Goal: Task Accomplishment & Management: Manage account settings

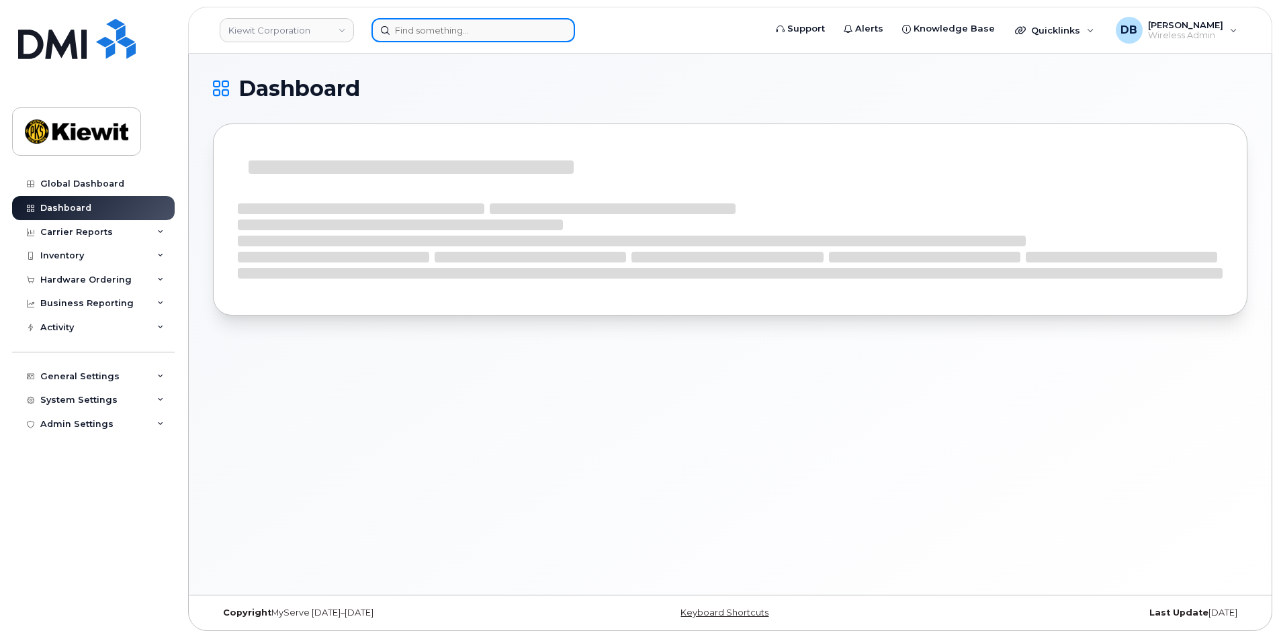
click at [435, 30] on input at bounding box center [473, 30] width 204 height 24
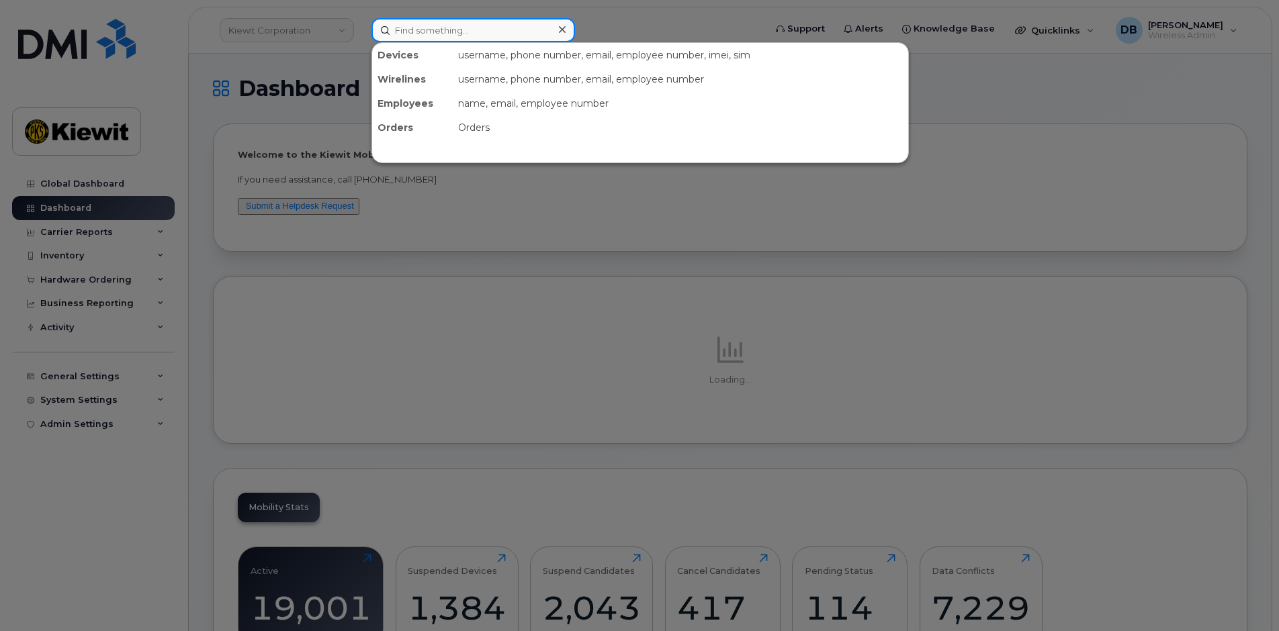
paste input "5059750809"
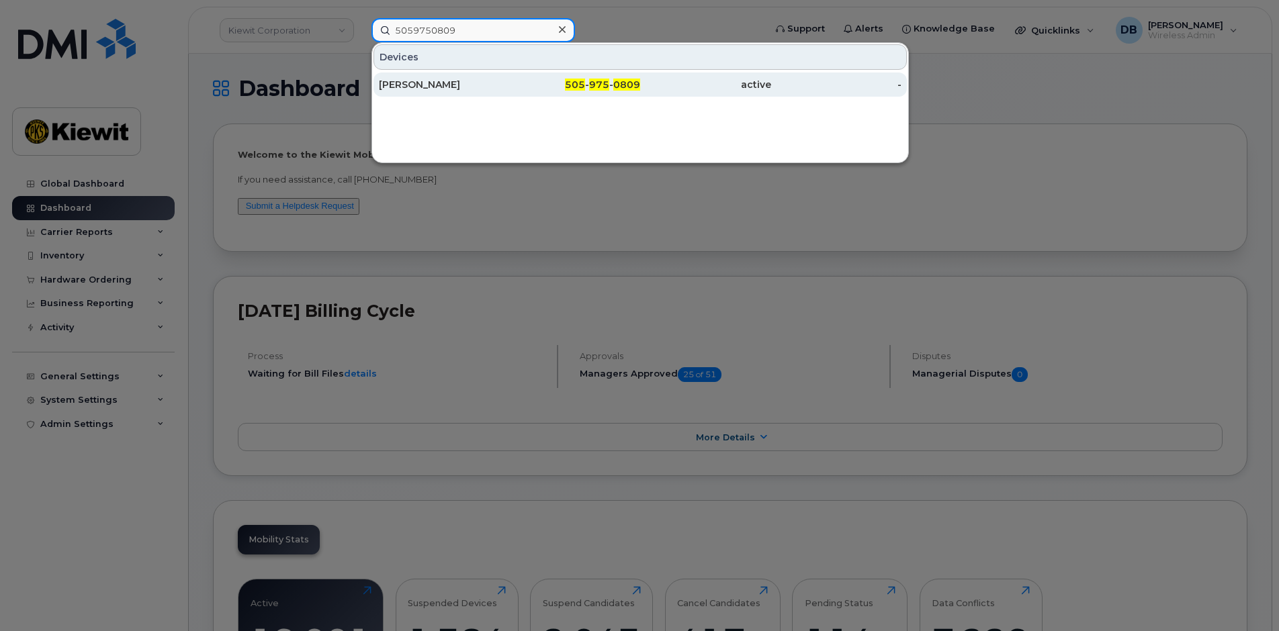
type input "5059750809"
click at [532, 80] on div "505 - 975 - 0809" at bounding box center [575, 84] width 131 height 13
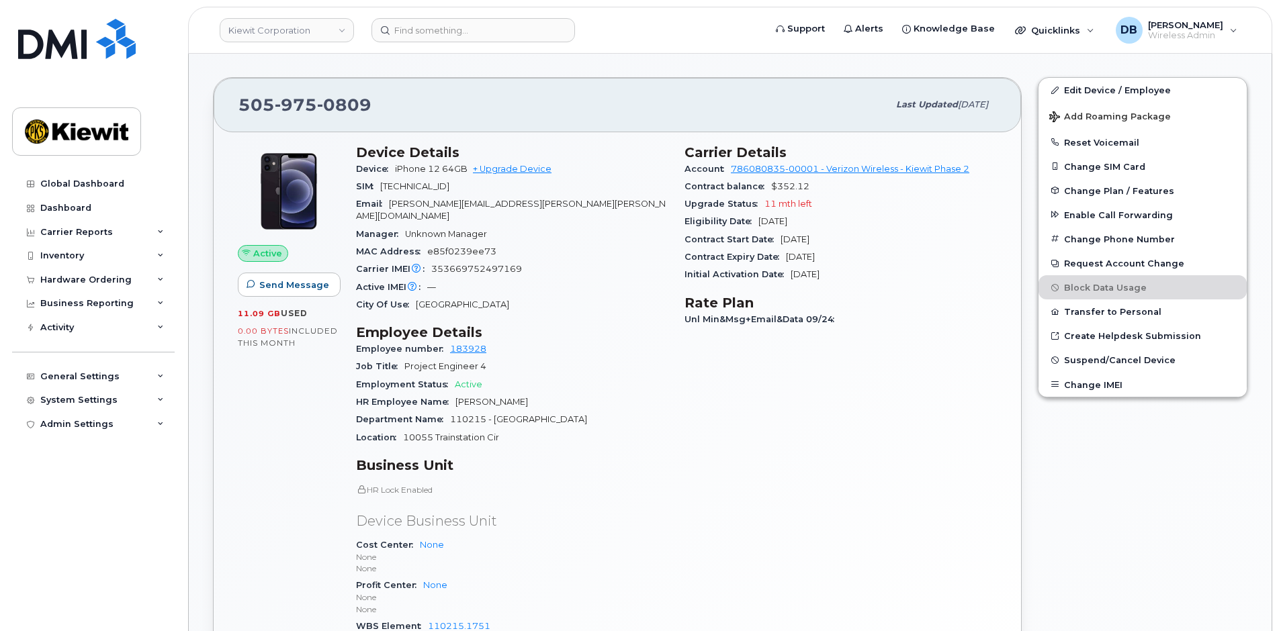
scroll to position [202, 0]
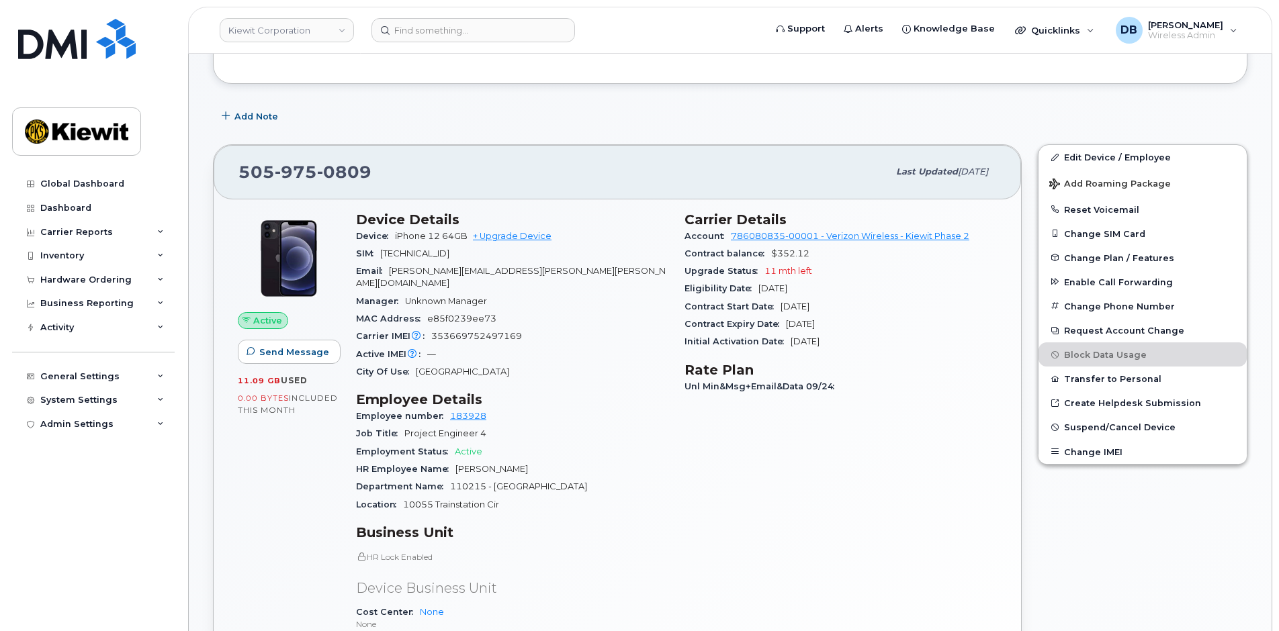
click at [745, 501] on div "Carrier Details Account 786080835-00001 - Verizon Wireless - Kiewit Phase 2 Con…" at bounding box center [840, 474] width 328 height 541
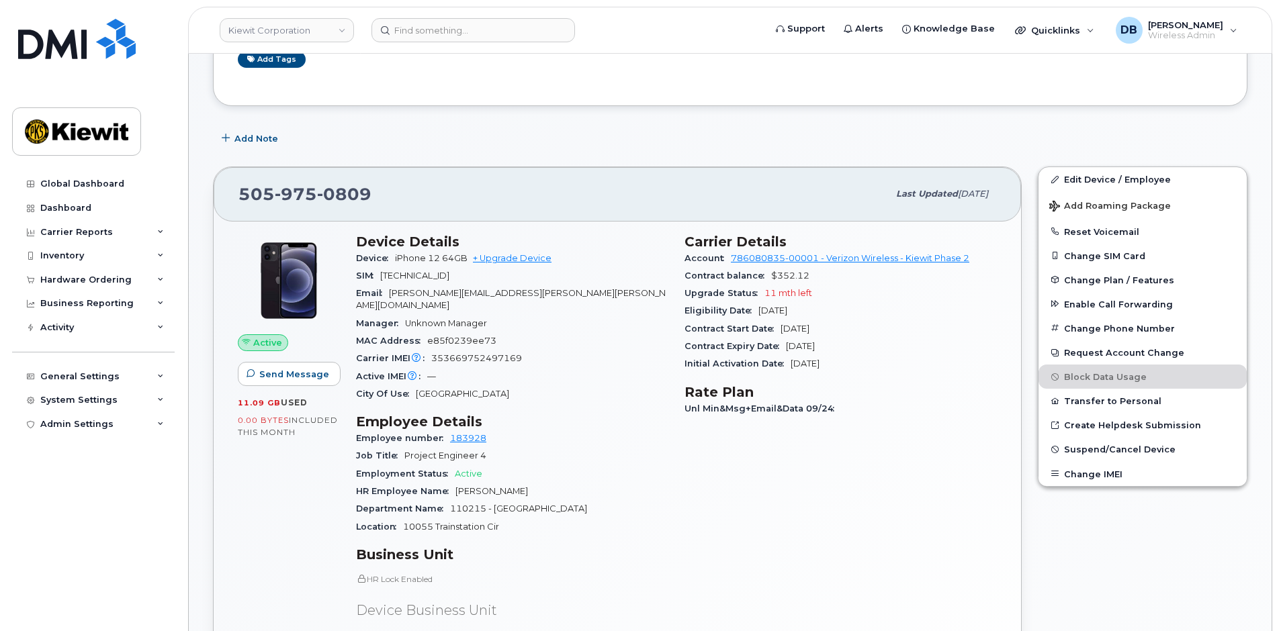
scroll to position [0, 0]
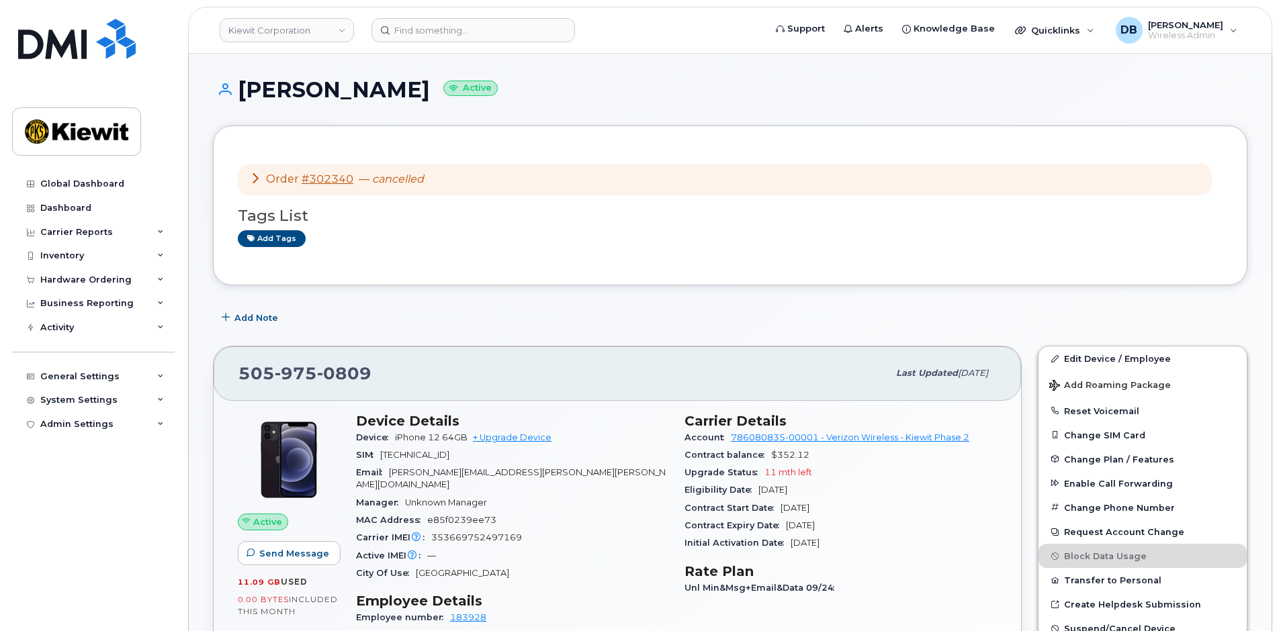
click at [473, 318] on div "Add Note" at bounding box center [730, 318] width 1034 height 24
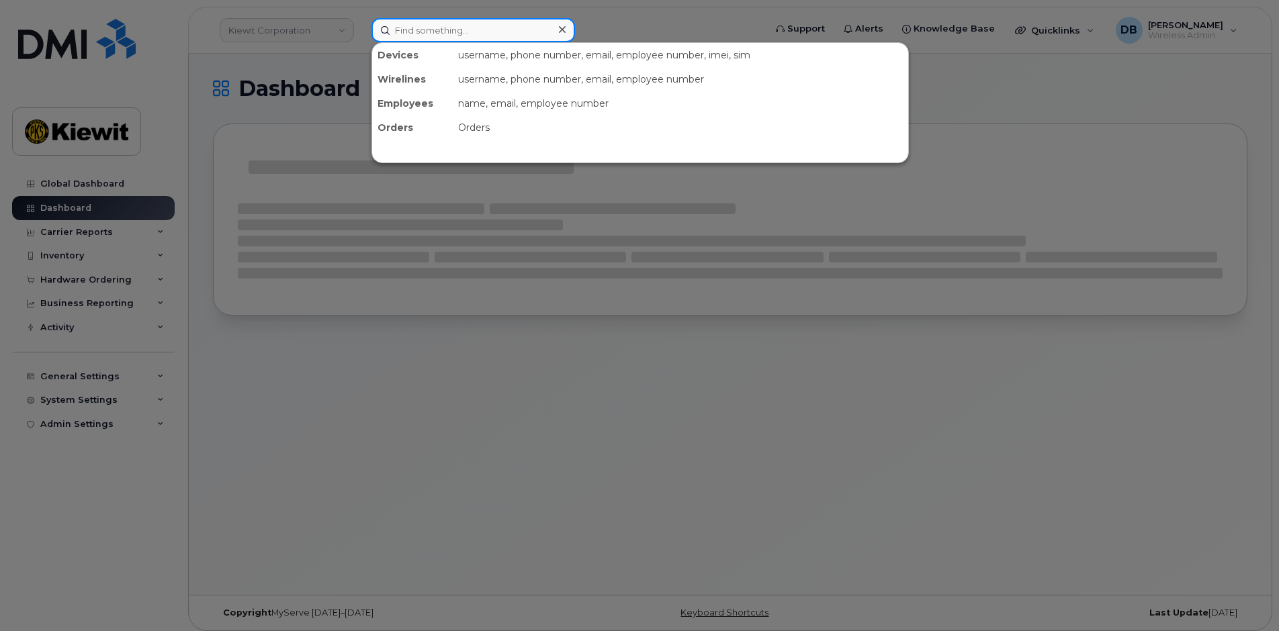
click at [412, 26] on input at bounding box center [473, 30] width 204 height 24
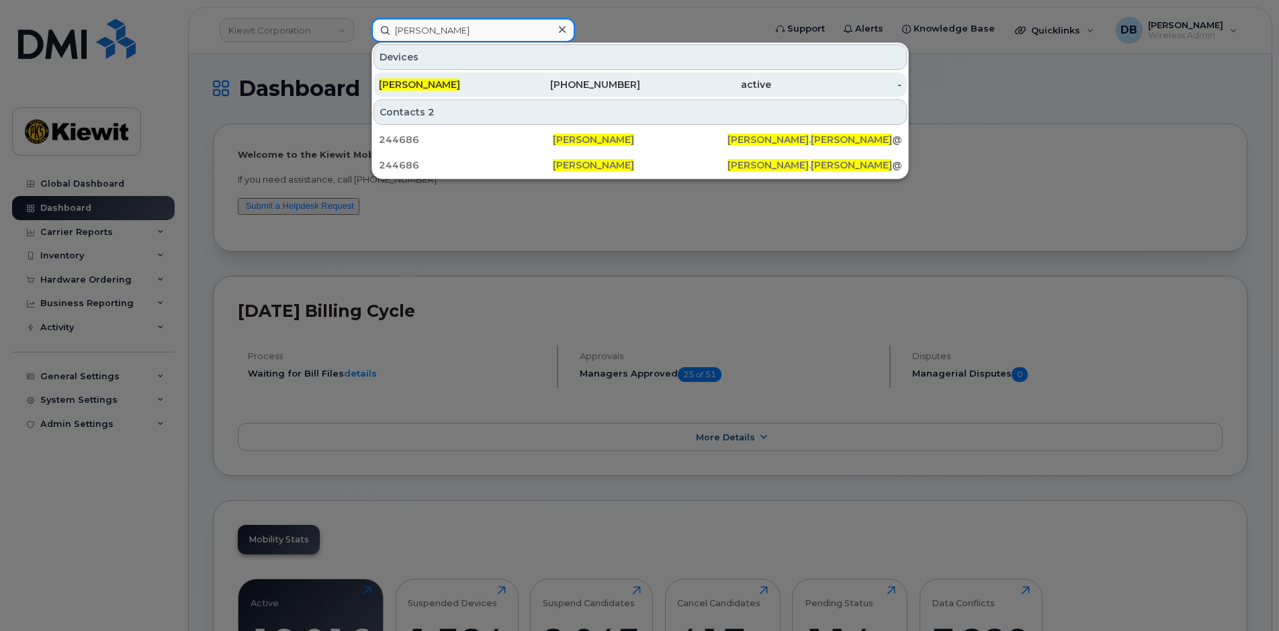
type input "brett bock"
click at [409, 85] on span "Brett Bock" at bounding box center [419, 85] width 81 height 12
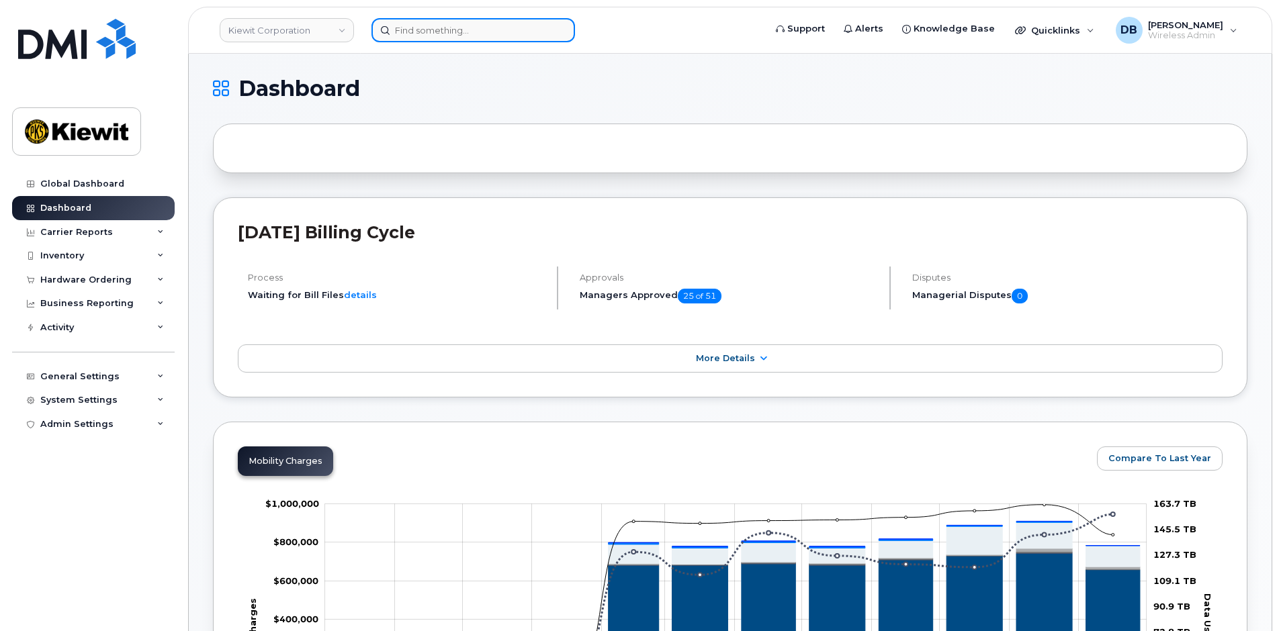
click at [424, 36] on input at bounding box center [473, 30] width 204 height 24
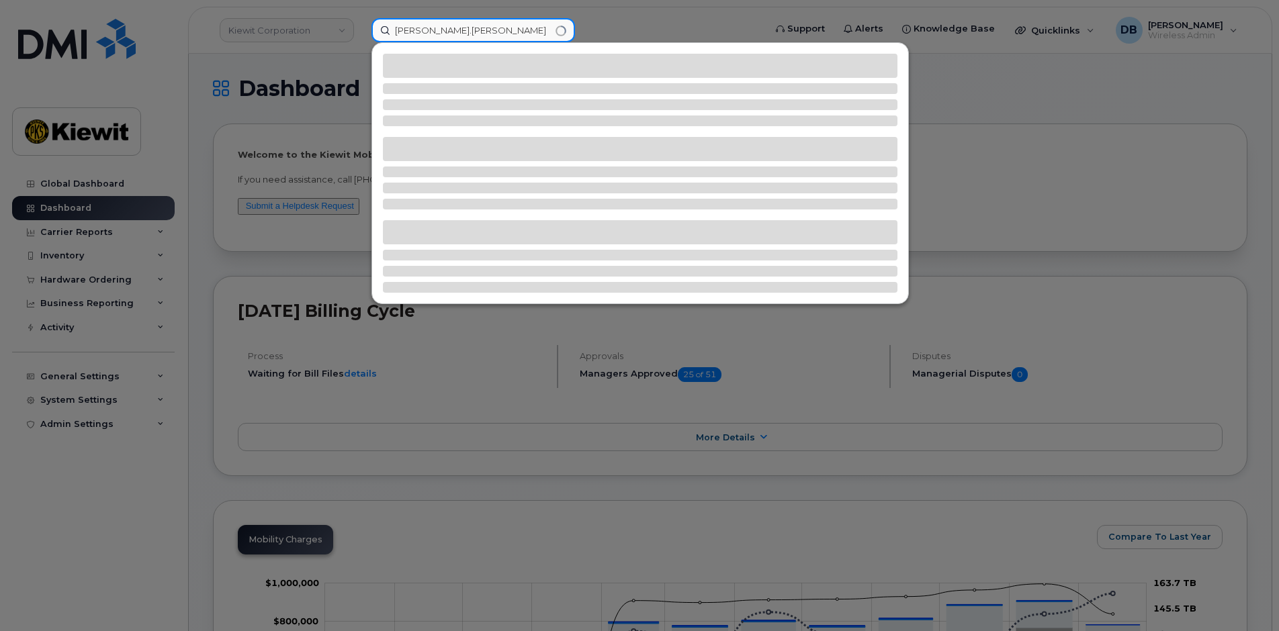
type input "brett.bock"
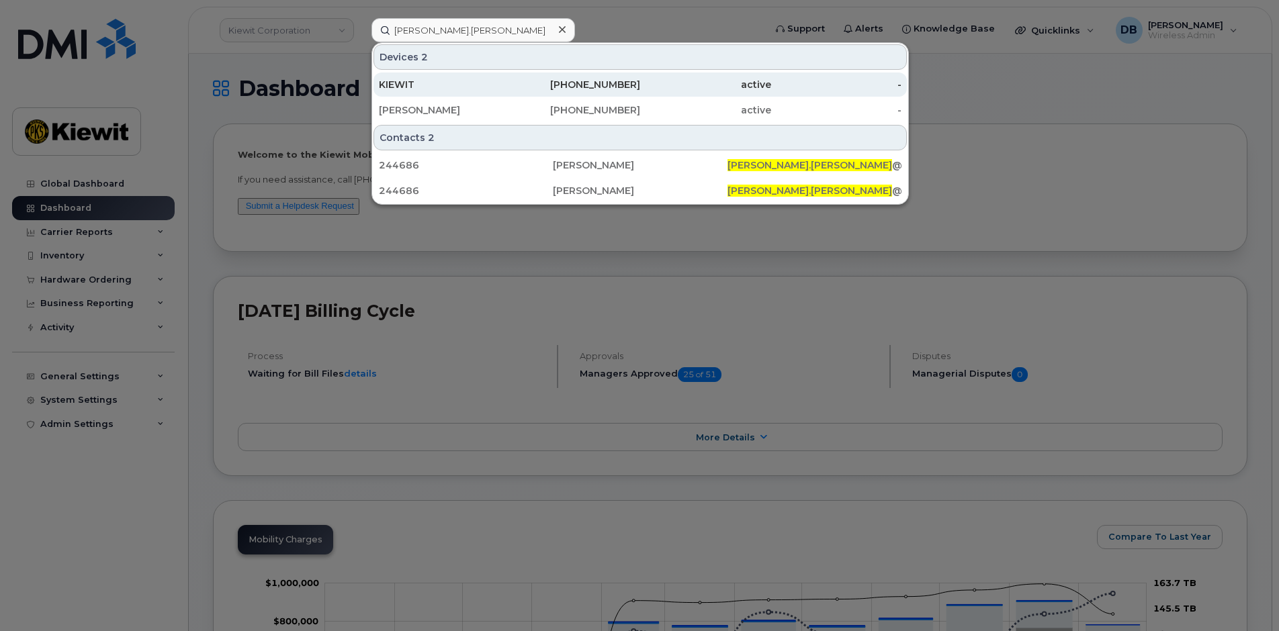
click at [609, 79] on div "402-926-9478" at bounding box center [575, 84] width 131 height 13
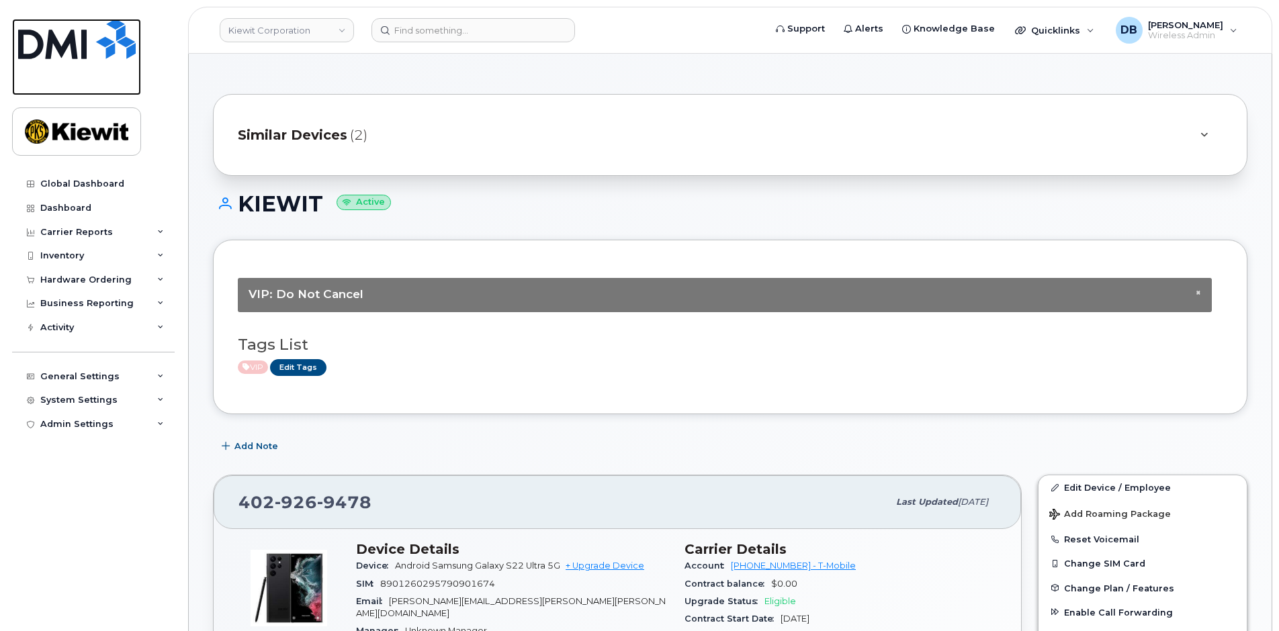
scroll to position [134, 0]
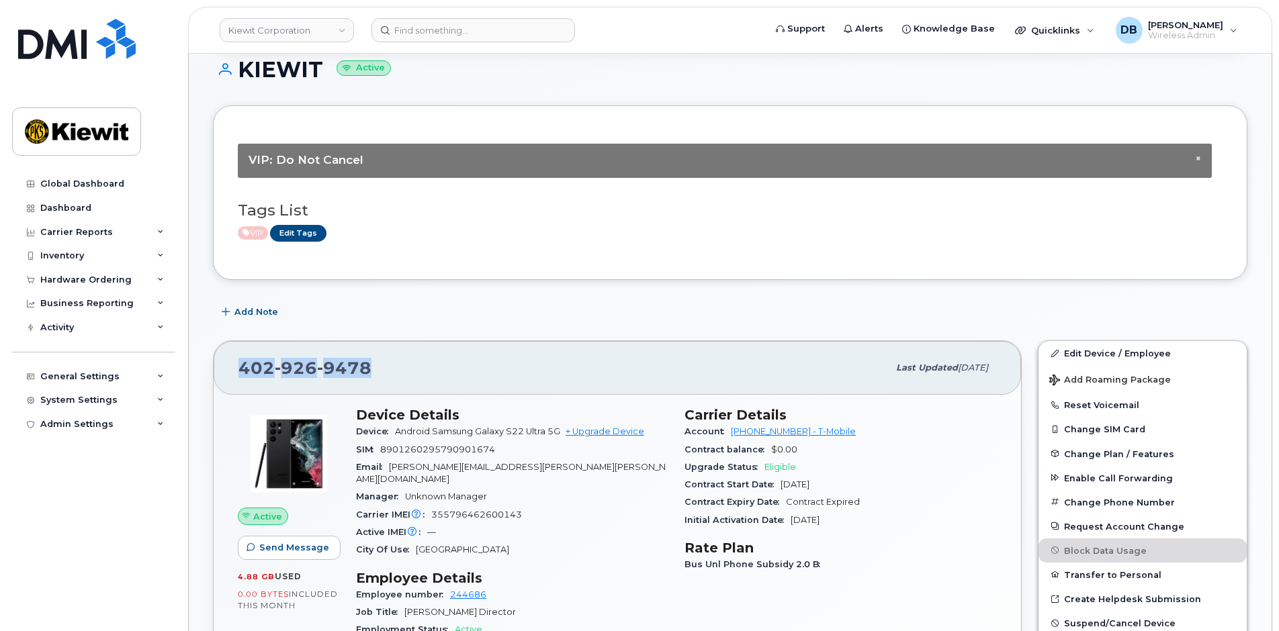
drag, startPoint x: 375, startPoint y: 374, endPoint x: 236, endPoint y: 381, distance: 139.9
click at [236, 381] on div "402 926 9478 Last updated Sep 25, 2025" at bounding box center [617, 368] width 807 height 54
drag, startPoint x: 236, startPoint y: 381, endPoint x: 392, endPoint y: 316, distance: 169.5
click at [392, 316] on div "Add Note" at bounding box center [730, 312] width 1034 height 24
click at [413, 304] on div "Add Note" at bounding box center [730, 312] width 1034 height 24
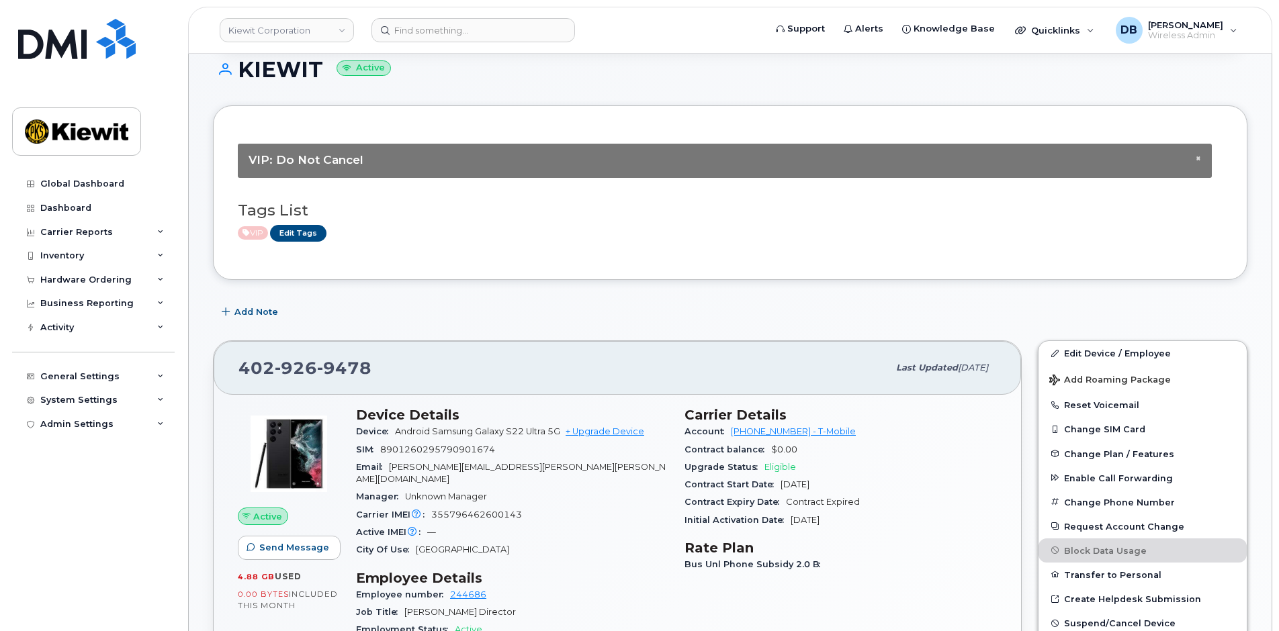
click at [410, 308] on div "Add Note" at bounding box center [730, 312] width 1034 height 24
drag, startPoint x: 369, startPoint y: 371, endPoint x: 233, endPoint y: 363, distance: 135.9
click at [233, 363] on div "402 926 9478 Last updated Sep 25, 2025" at bounding box center [617, 368] width 807 height 54
drag, startPoint x: 233, startPoint y: 363, endPoint x: 255, endPoint y: 369, distance: 23.2
drag, startPoint x: 255, startPoint y: 369, endPoint x: 421, endPoint y: 318, distance: 173.6
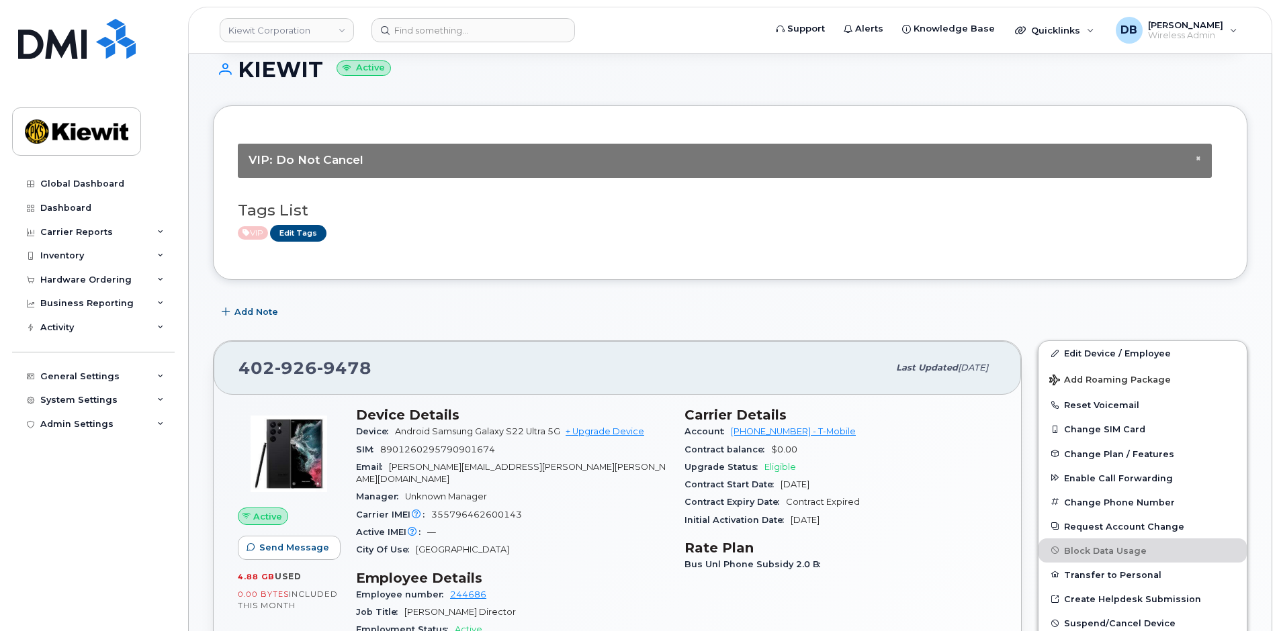
click at [421, 318] on div "Add Note" at bounding box center [730, 312] width 1034 height 24
drag, startPoint x: 390, startPoint y: 368, endPoint x: 242, endPoint y: 373, distance: 148.5
click at [242, 373] on div "402 926 9478" at bounding box center [563, 368] width 650 height 28
click at [397, 318] on div "Add Note" at bounding box center [730, 312] width 1034 height 24
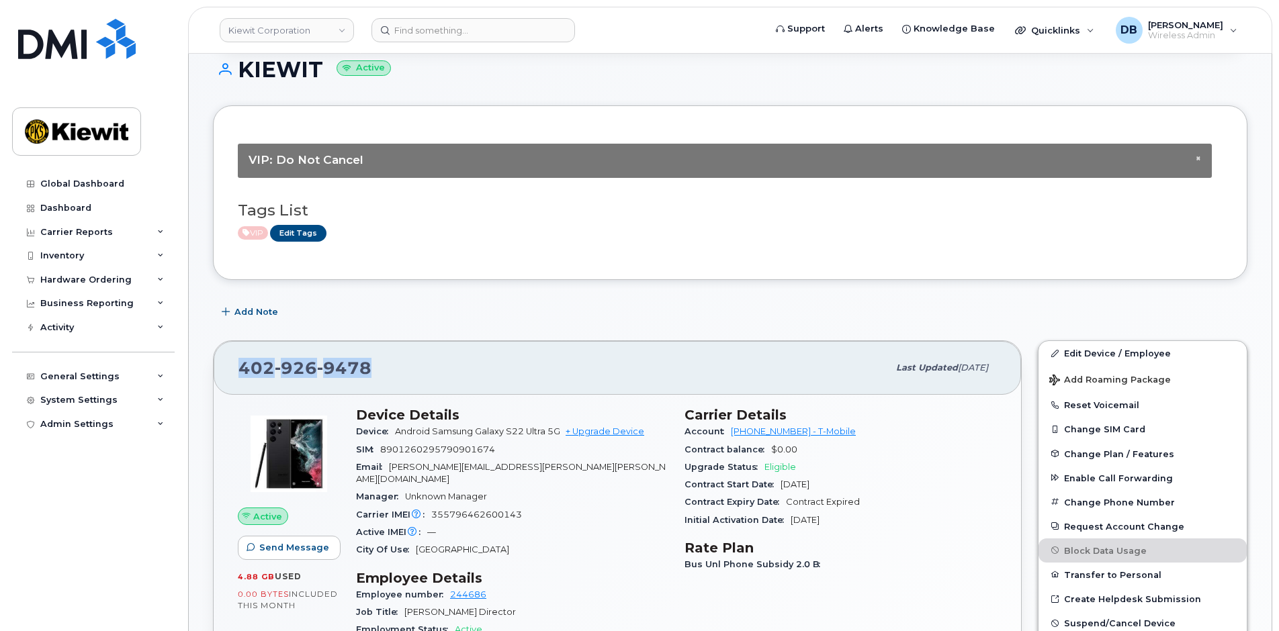
drag, startPoint x: 371, startPoint y: 369, endPoint x: 239, endPoint y: 375, distance: 132.5
click at [239, 375] on div "402 926 9478" at bounding box center [563, 368] width 650 height 28
click at [427, 311] on div "Add Note" at bounding box center [730, 312] width 1034 height 24
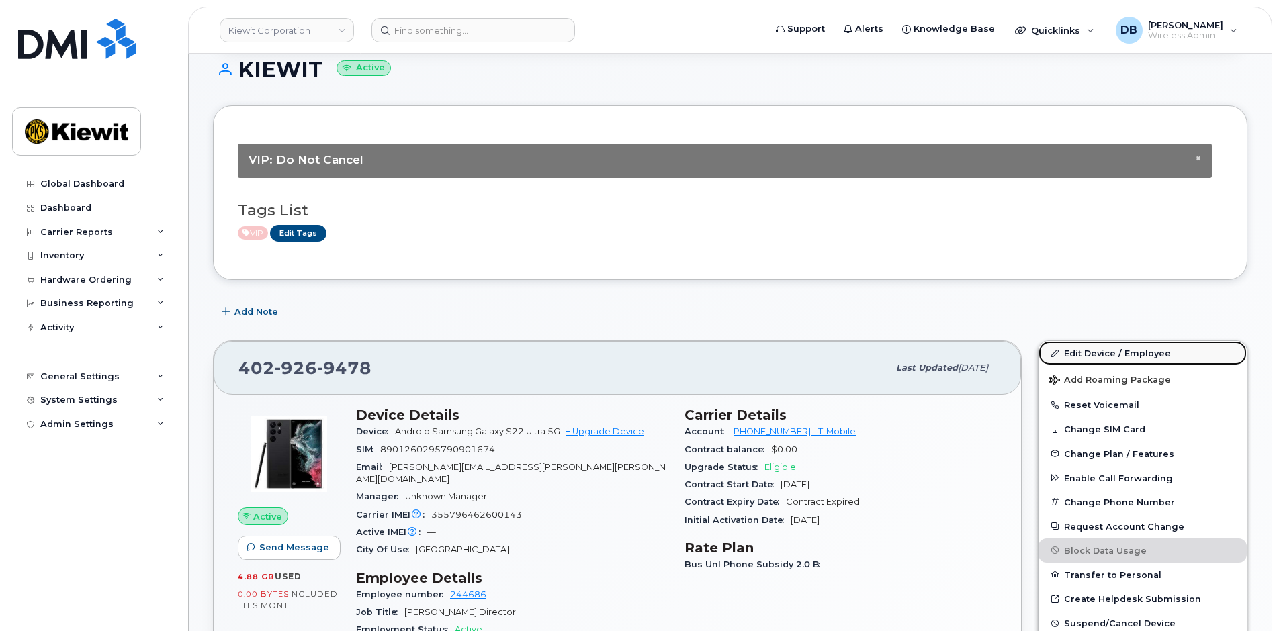
click at [1065, 349] on link "Edit Device / Employee" at bounding box center [1142, 353] width 208 height 24
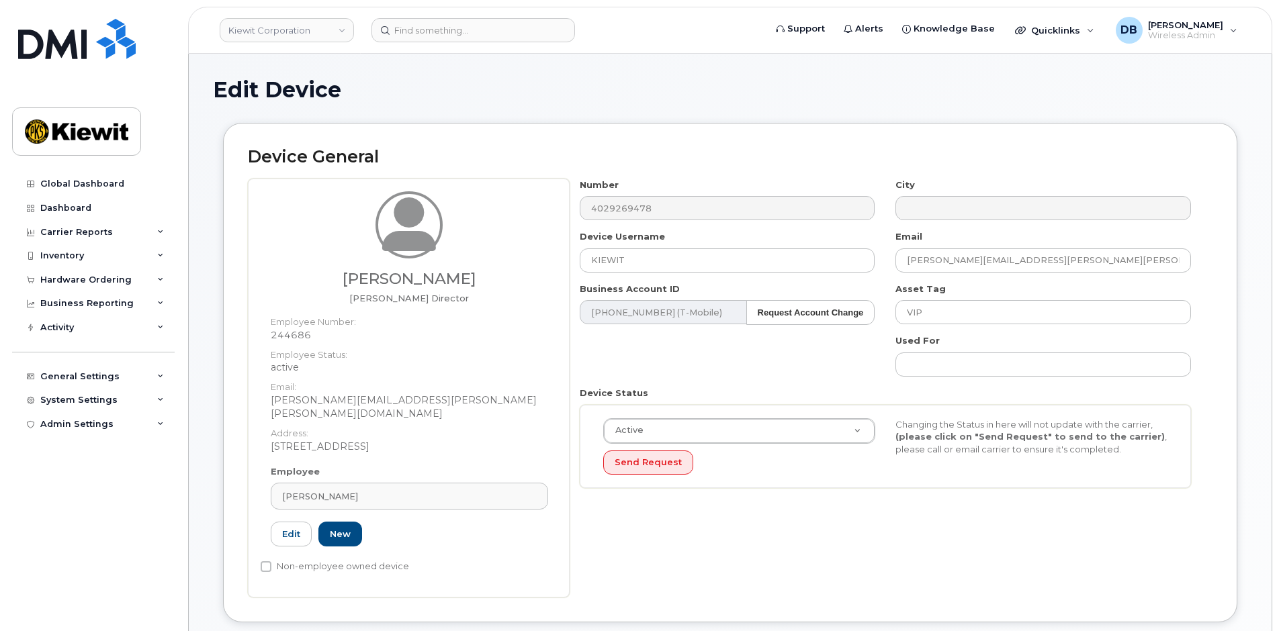
click at [326, 490] on span "[PERSON_NAME]" at bounding box center [320, 496] width 76 height 13
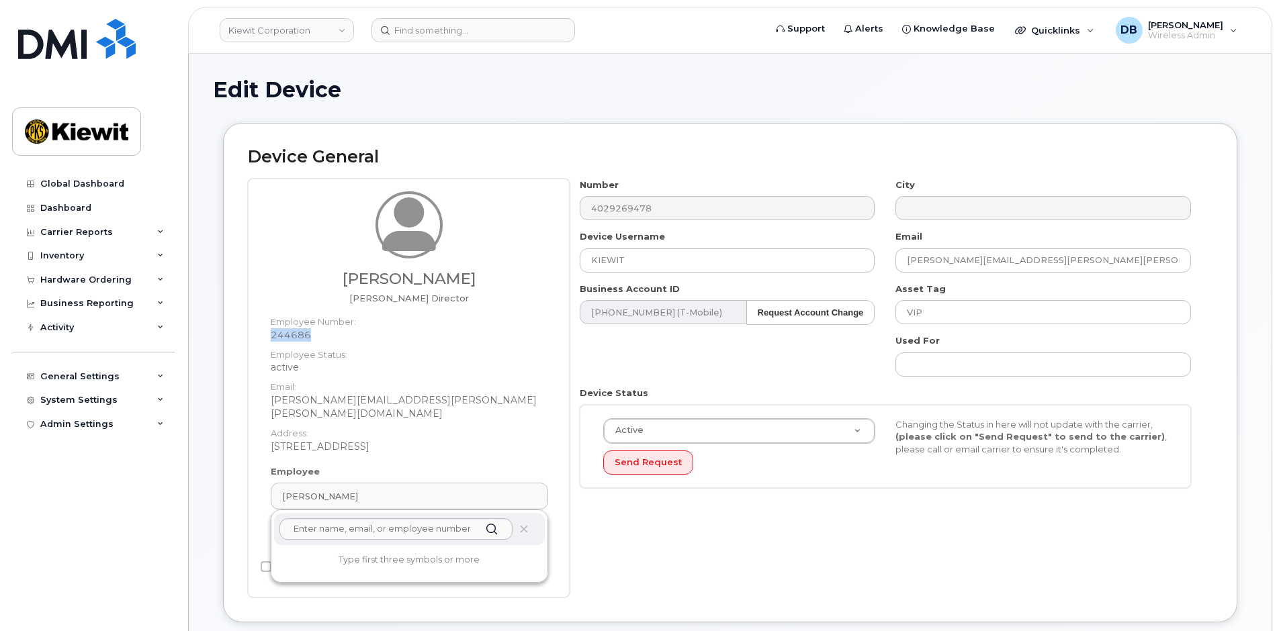
drag, startPoint x: 310, startPoint y: 333, endPoint x: 264, endPoint y: 333, distance: 46.3
click at [264, 333] on div "Brett Bock TG Sr Director Employee Number: 244686 Employee Status: active Email…" at bounding box center [410, 328] width 298 height 274
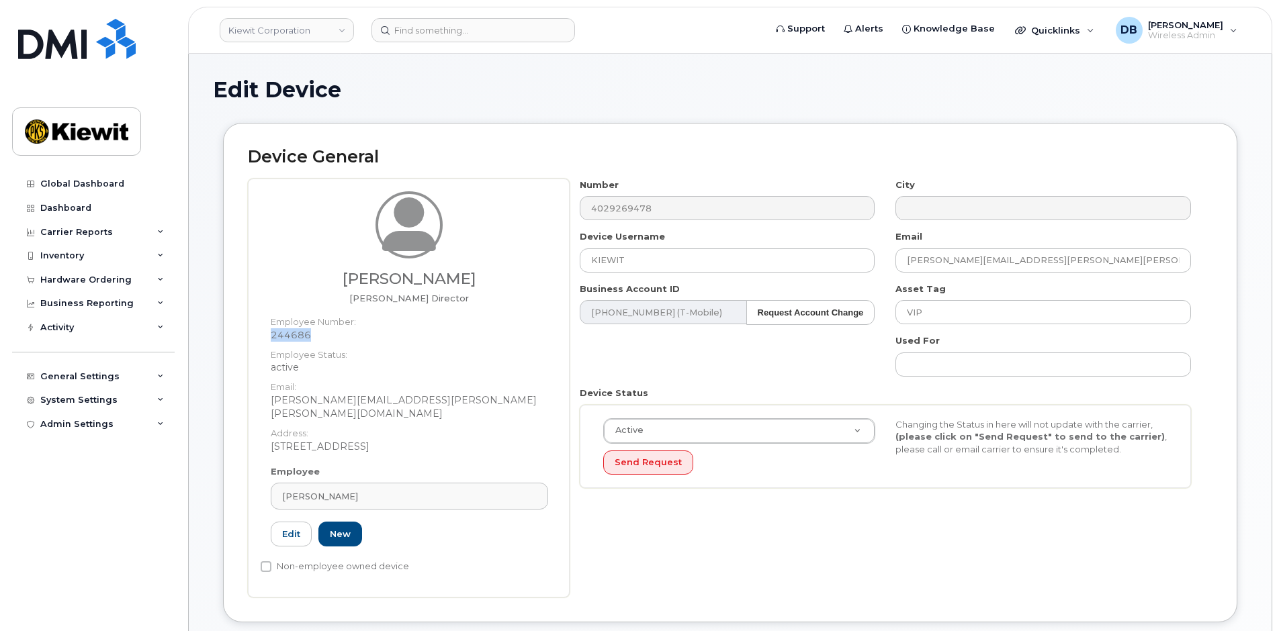
copy dd "244686"
click at [339, 490] on div "[PERSON_NAME]" at bounding box center [409, 496] width 255 height 13
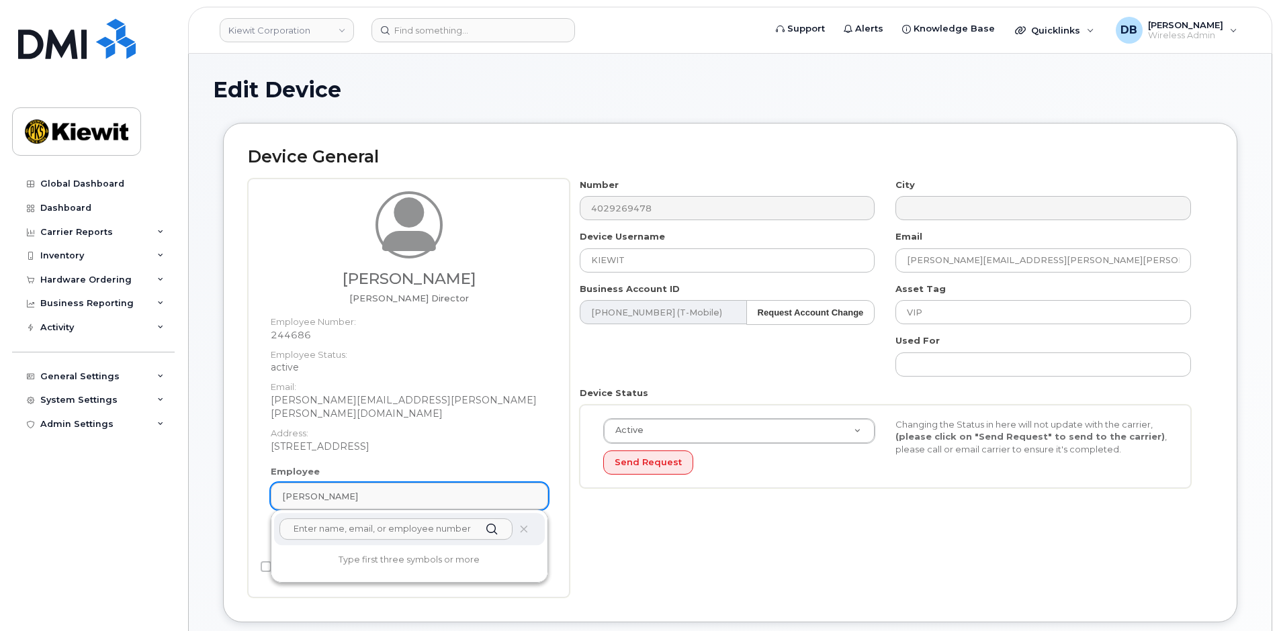
paste input "244686"
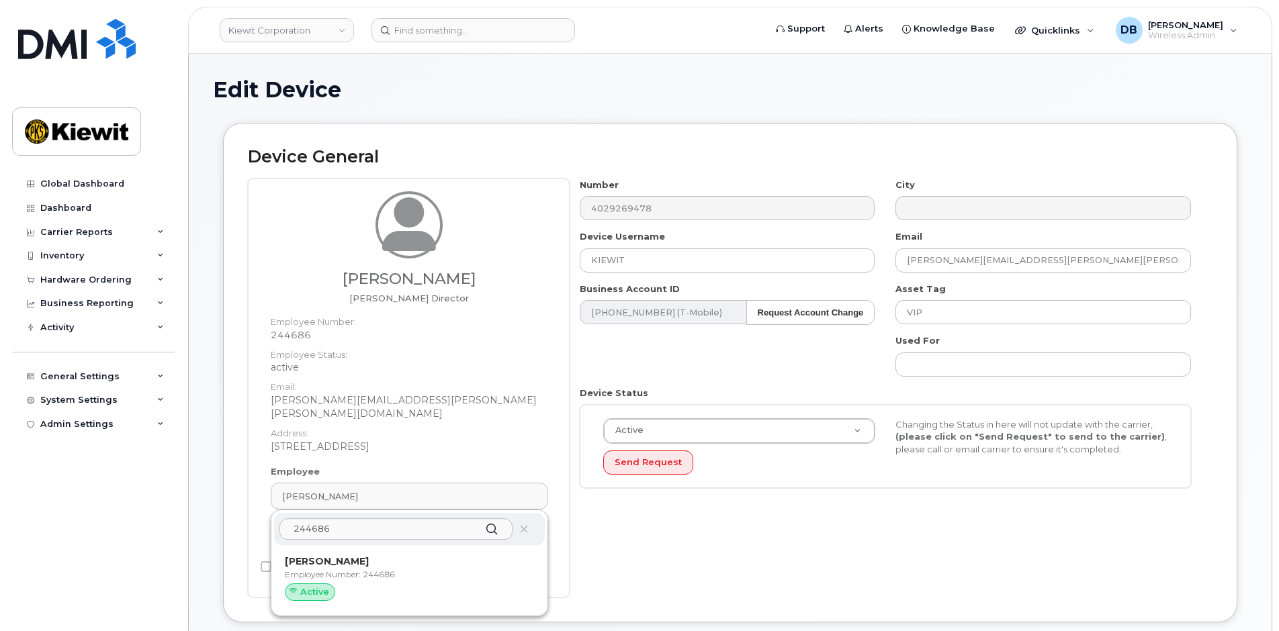
type input "244686"
click at [321, 569] on p "Employee Number: 244686" at bounding box center [409, 575] width 249 height 12
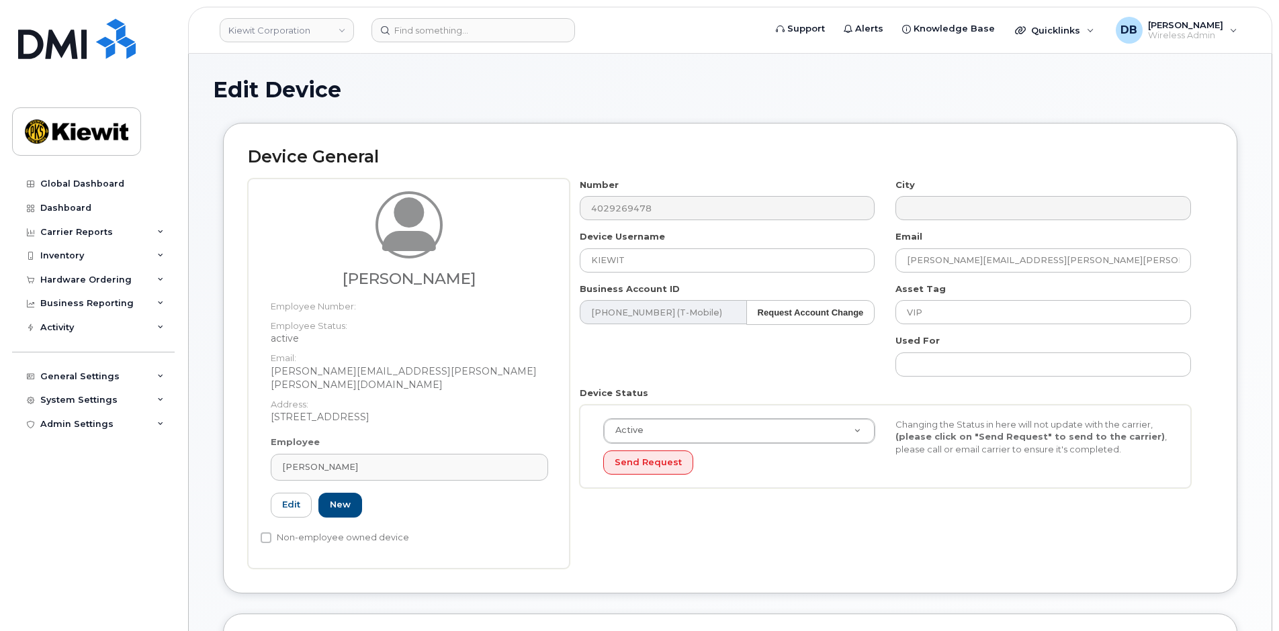
type input "[PERSON_NAME]"
type input "Saving..."
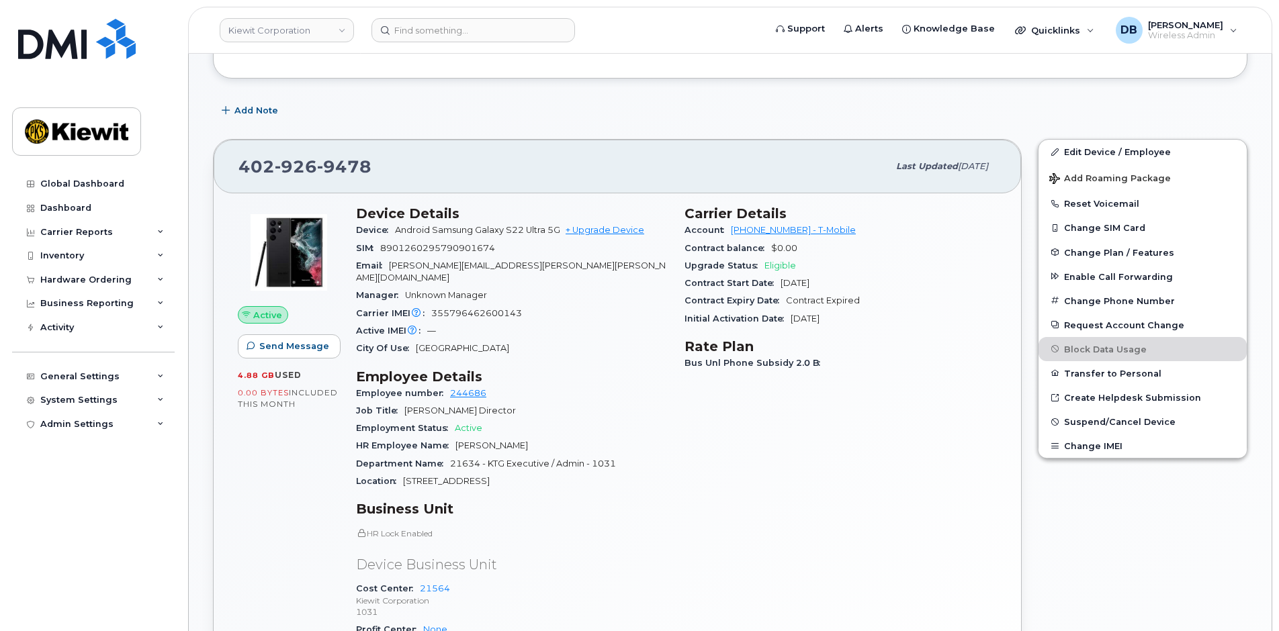
scroll to position [470, 0]
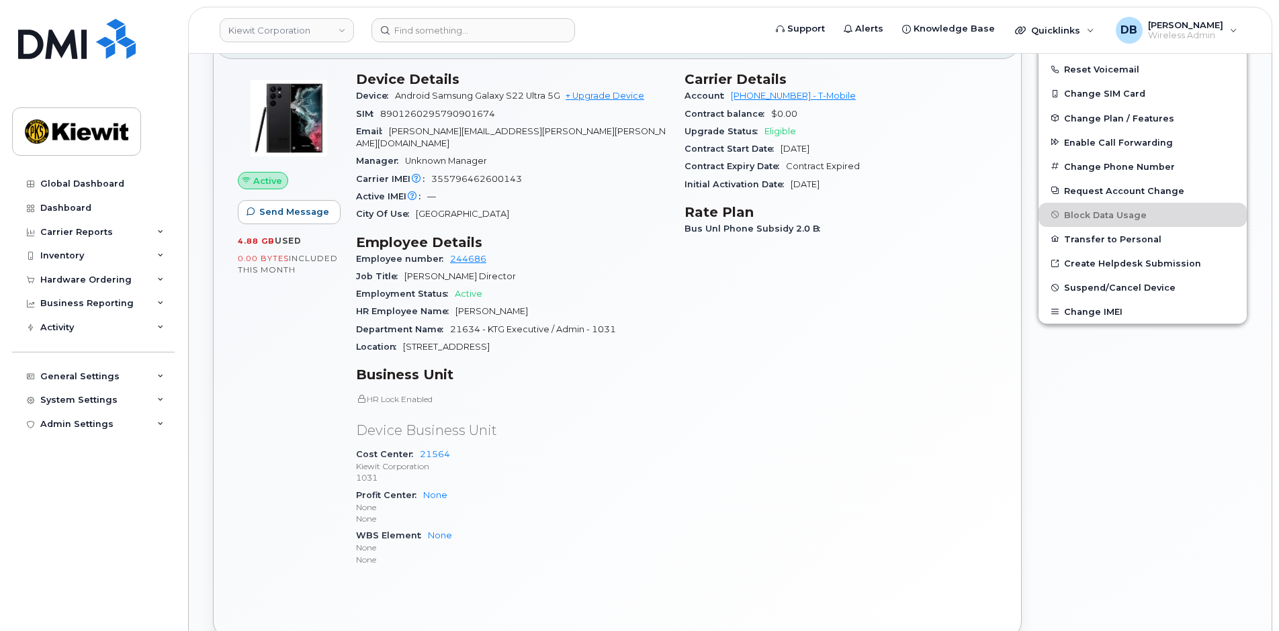
click at [566, 513] on p "None" at bounding box center [512, 518] width 312 height 11
click at [569, 461] on p "Kiewit Corporation" at bounding box center [512, 466] width 312 height 11
click at [549, 461] on p "Kiewit Corporation" at bounding box center [512, 466] width 312 height 11
click at [544, 446] on div "Cost Center 21564 [PERSON_NAME] Corporation 1031" at bounding box center [512, 466] width 312 height 41
